Goal: Task Accomplishment & Management: Complete application form

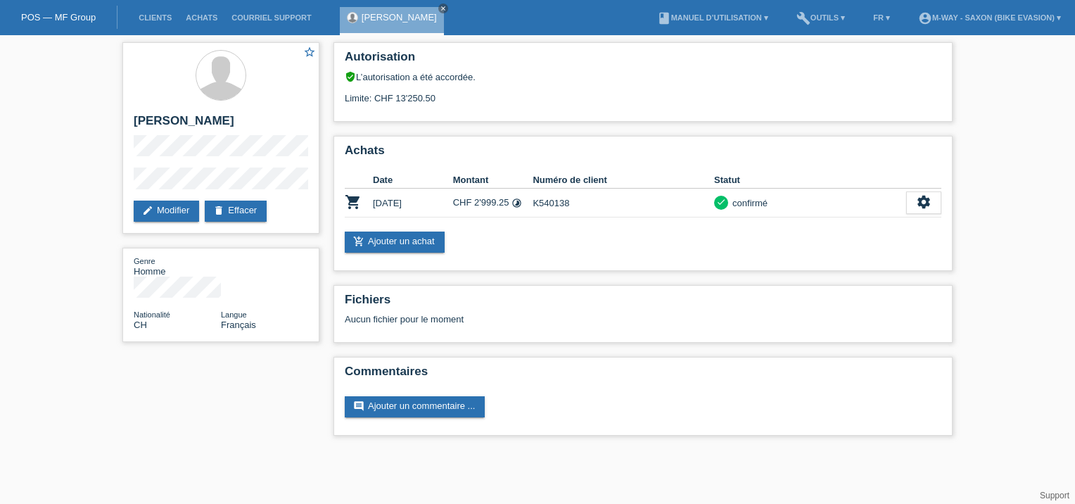
click at [78, 14] on link "POS — MF Group" at bounding box center [58, 17] width 75 height 11
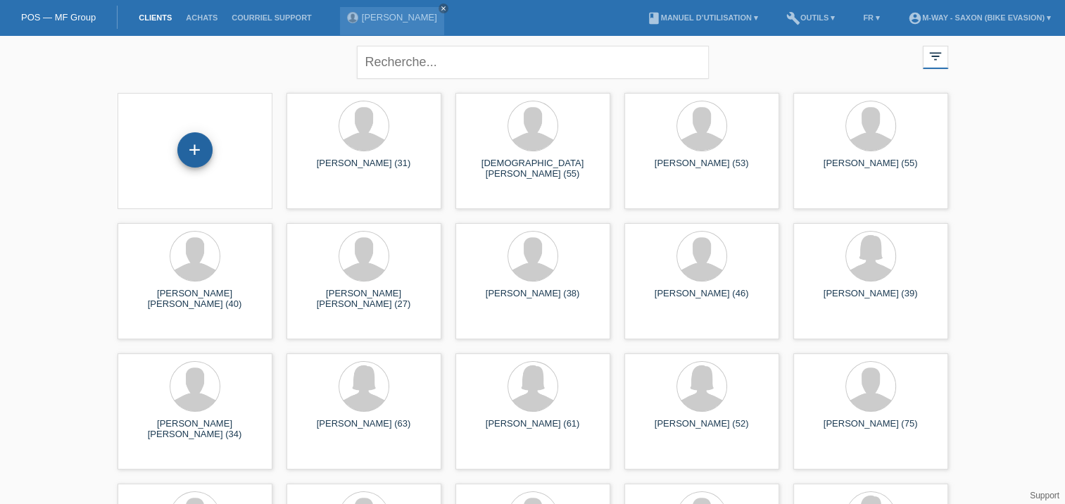
click at [194, 152] on div "+" at bounding box center [194, 149] width 35 height 35
drag, startPoint x: 433, startPoint y: 193, endPoint x: 319, endPoint y: 200, distance: 114.9
click at [319, 200] on span "Afficher" at bounding box center [322, 196] width 31 height 11
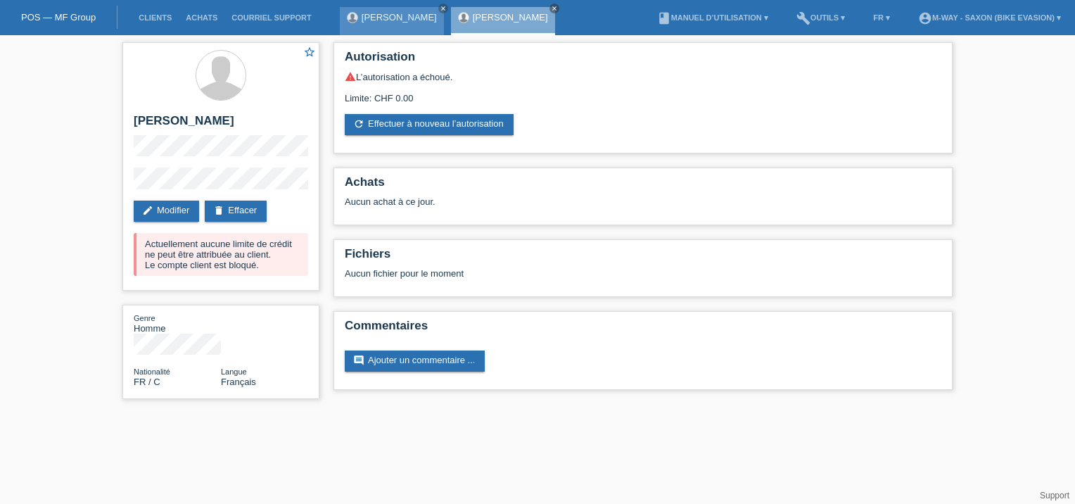
click at [426, 27] on div "[PERSON_NAME] close" at bounding box center [392, 21] width 104 height 28
click at [525, 16] on link "[PERSON_NAME]" at bounding box center [510, 17] width 75 height 11
click at [447, 11] on icon "close" at bounding box center [443, 8] width 7 height 7
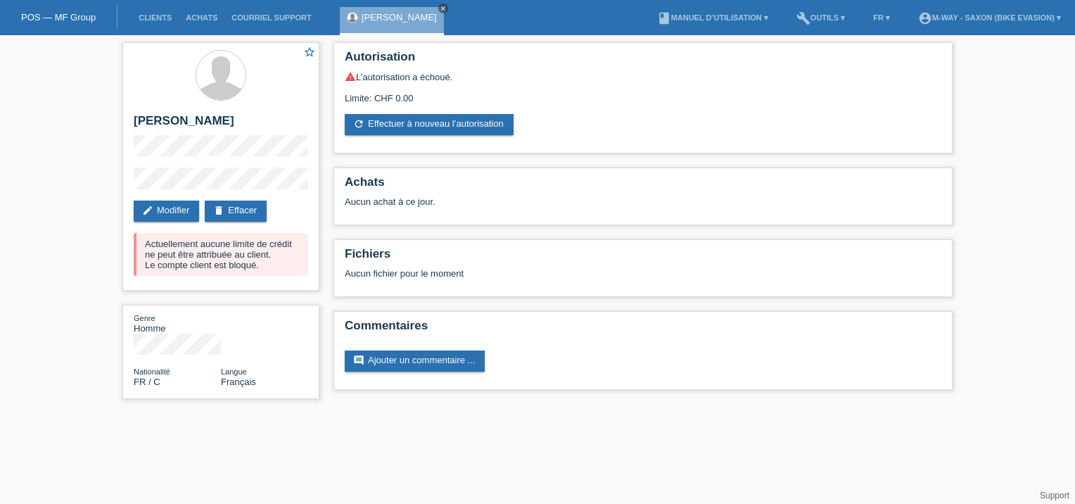
click at [440, 9] on icon "close" at bounding box center [443, 8] width 7 height 7
click at [69, 17] on link "POS — MF Group" at bounding box center [58, 17] width 75 height 11
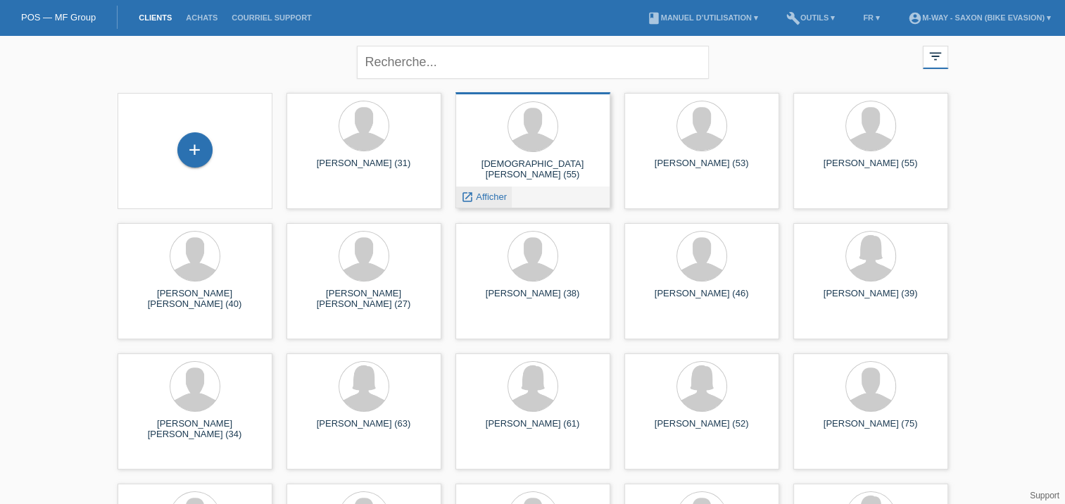
click at [495, 197] on span "Afficher" at bounding box center [491, 196] width 31 height 11
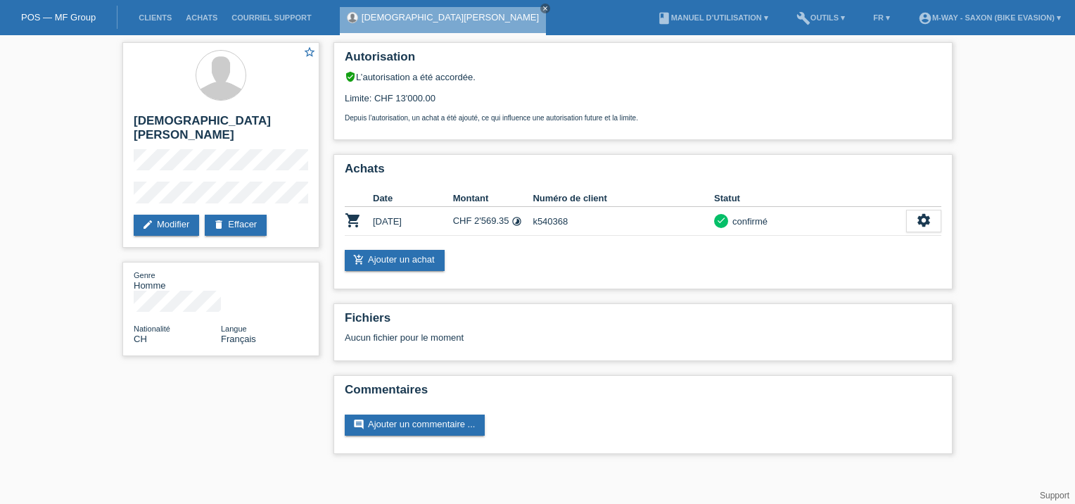
click at [80, 14] on link "POS — MF Group" at bounding box center [58, 17] width 75 height 11
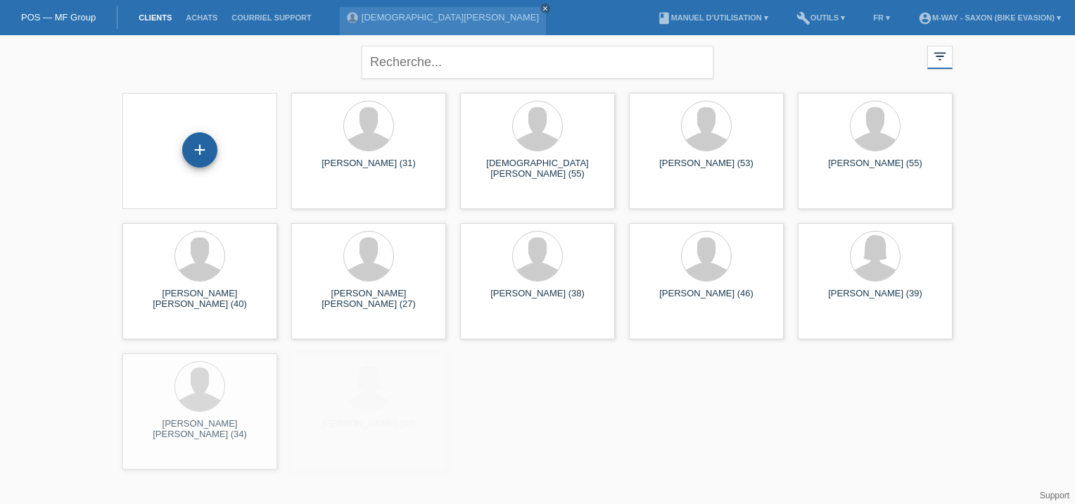
click at [195, 136] on div "+" at bounding box center [199, 149] width 35 height 35
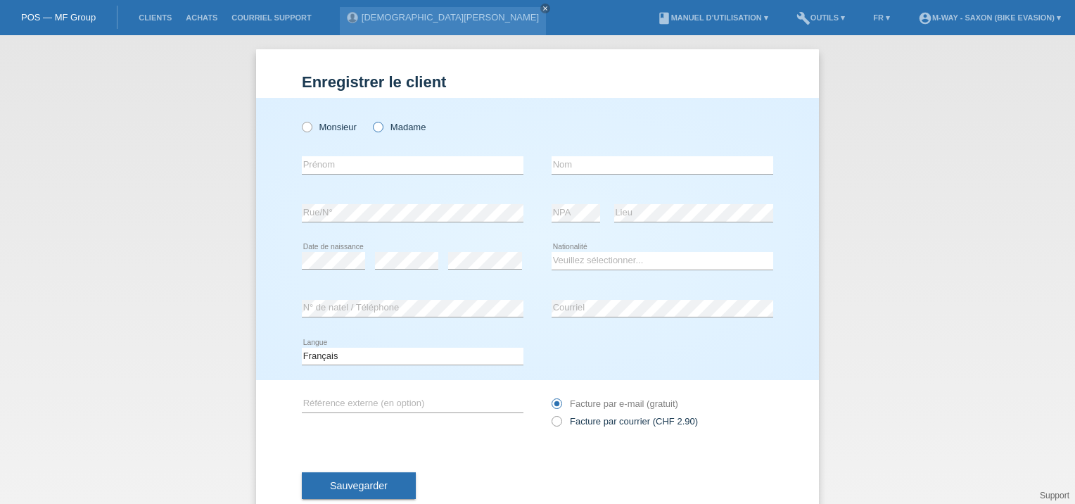
click at [371, 120] on icon at bounding box center [371, 120] width 0 height 0
click at [373, 126] on input "Madame" at bounding box center [377, 126] width 9 height 9
radio input "true"
click at [360, 167] on input "text" at bounding box center [413, 165] width 222 height 18
type input "Martins"
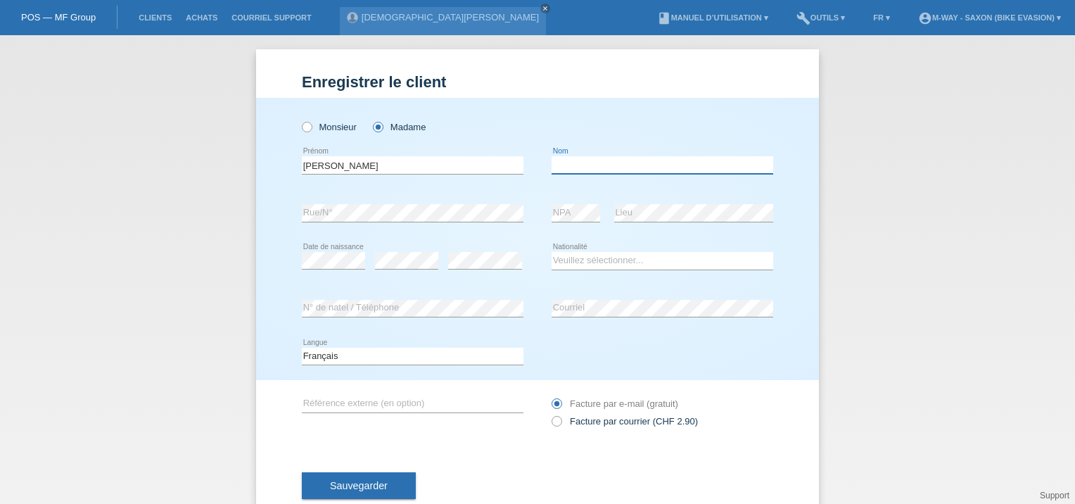
click at [578, 166] on input "text" at bounding box center [663, 165] width 222 height 18
type input "Carine"
click at [580, 262] on select "Veuillez sélectionner... Suisse Allemagne Autriche Liechtenstein ------------ A…" at bounding box center [663, 260] width 222 height 17
select select "FR"
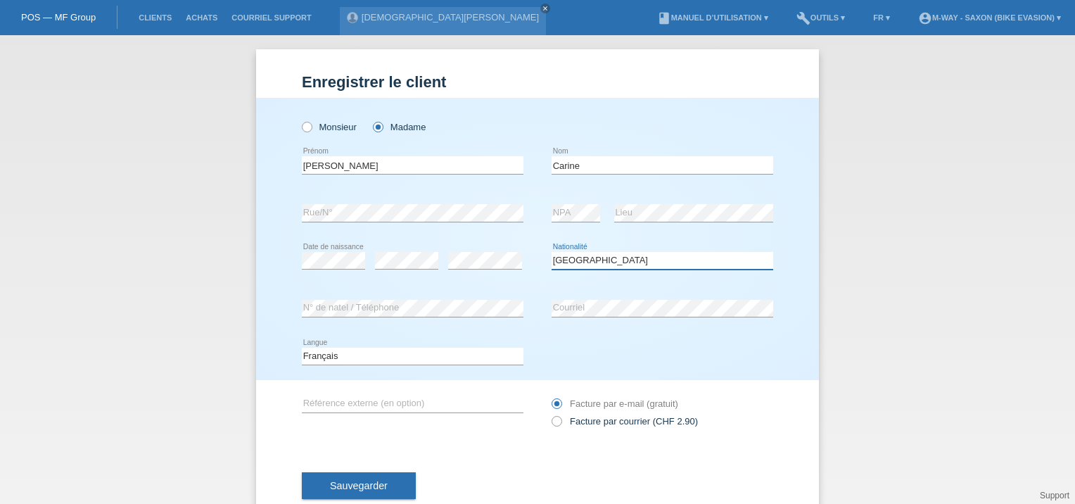
click at [552, 252] on select "Veuillez sélectionner... Suisse Allemagne Autriche Liechtenstein ------------ A…" at bounding box center [663, 260] width 222 height 17
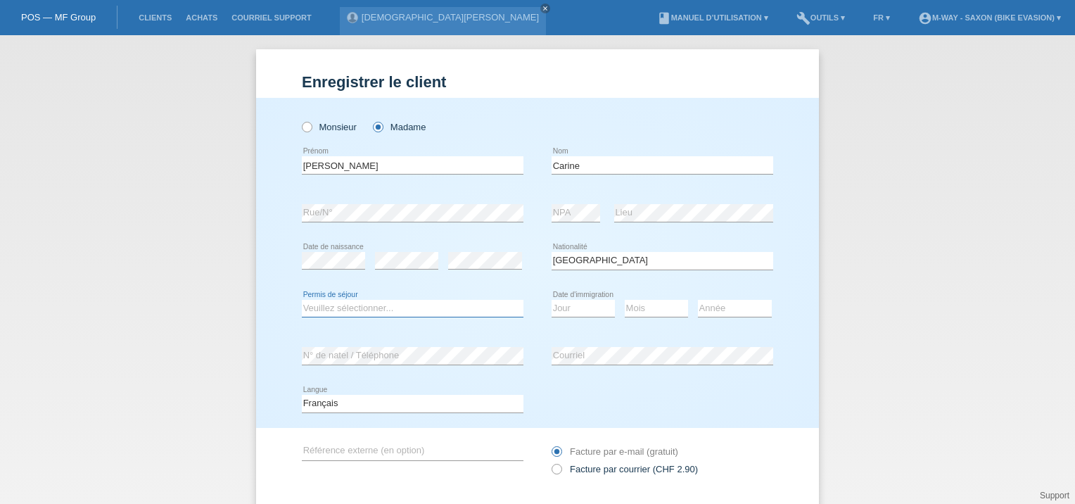
click at [377, 304] on select "Veuillez sélectionner... C B B - Statut de réfugié Autre" at bounding box center [413, 308] width 222 height 17
select select "B"
click at [302, 300] on select "Veuillez sélectionner... C B B - Statut de réfugié Autre" at bounding box center [413, 308] width 222 height 17
click at [585, 309] on select "Jour 01 02 03 04 05 06 07 08 09 10 11" at bounding box center [583, 308] width 63 height 17
click at [542, 11] on icon "close" at bounding box center [545, 8] width 7 height 7
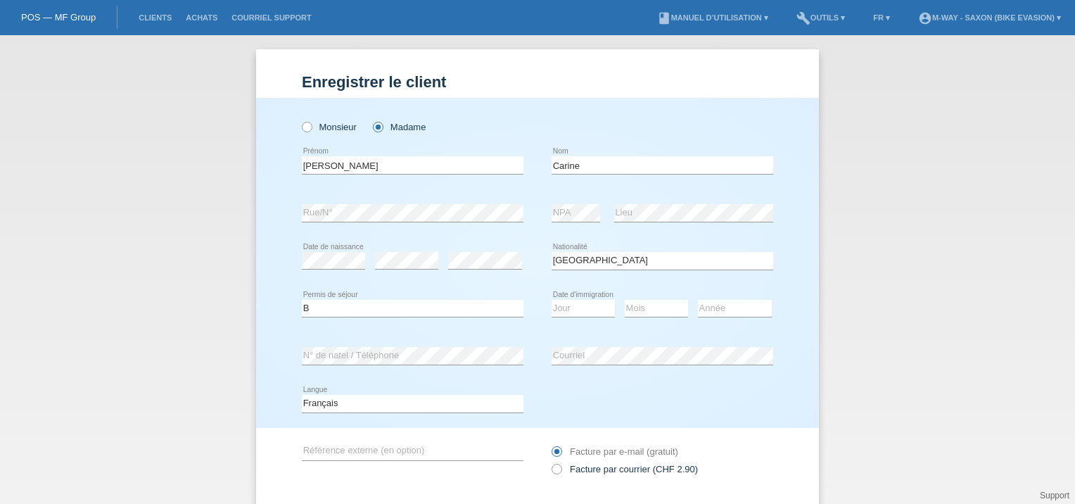
click at [430, 11] on nav "POS — MF Group Clients Achats Courriel Support menu account_circle m-way - Saxo…" at bounding box center [537, 17] width 1075 height 35
click at [72, 17] on link "POS — MF Group" at bounding box center [58, 17] width 75 height 11
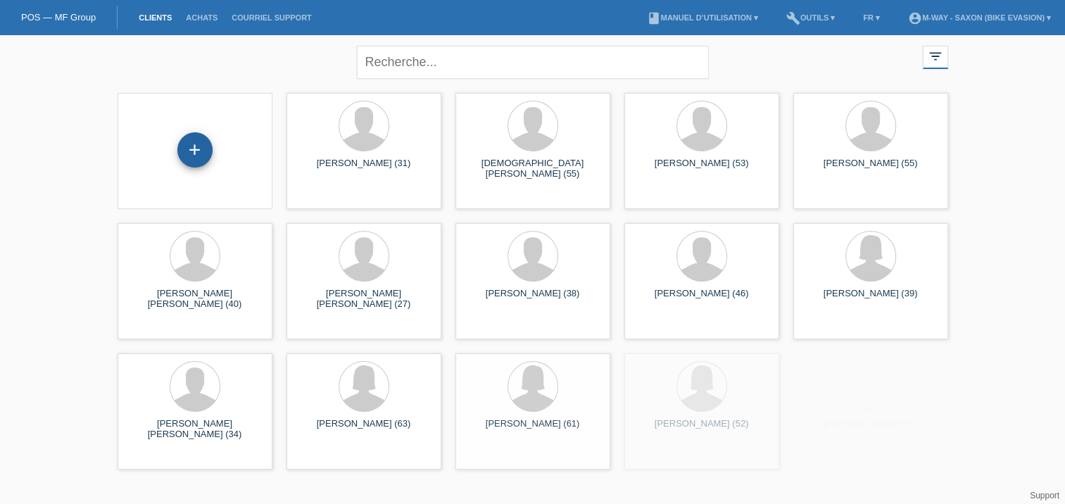
click at [210, 150] on div "+" at bounding box center [195, 150] width 34 height 24
